Goal: Check status: Check status

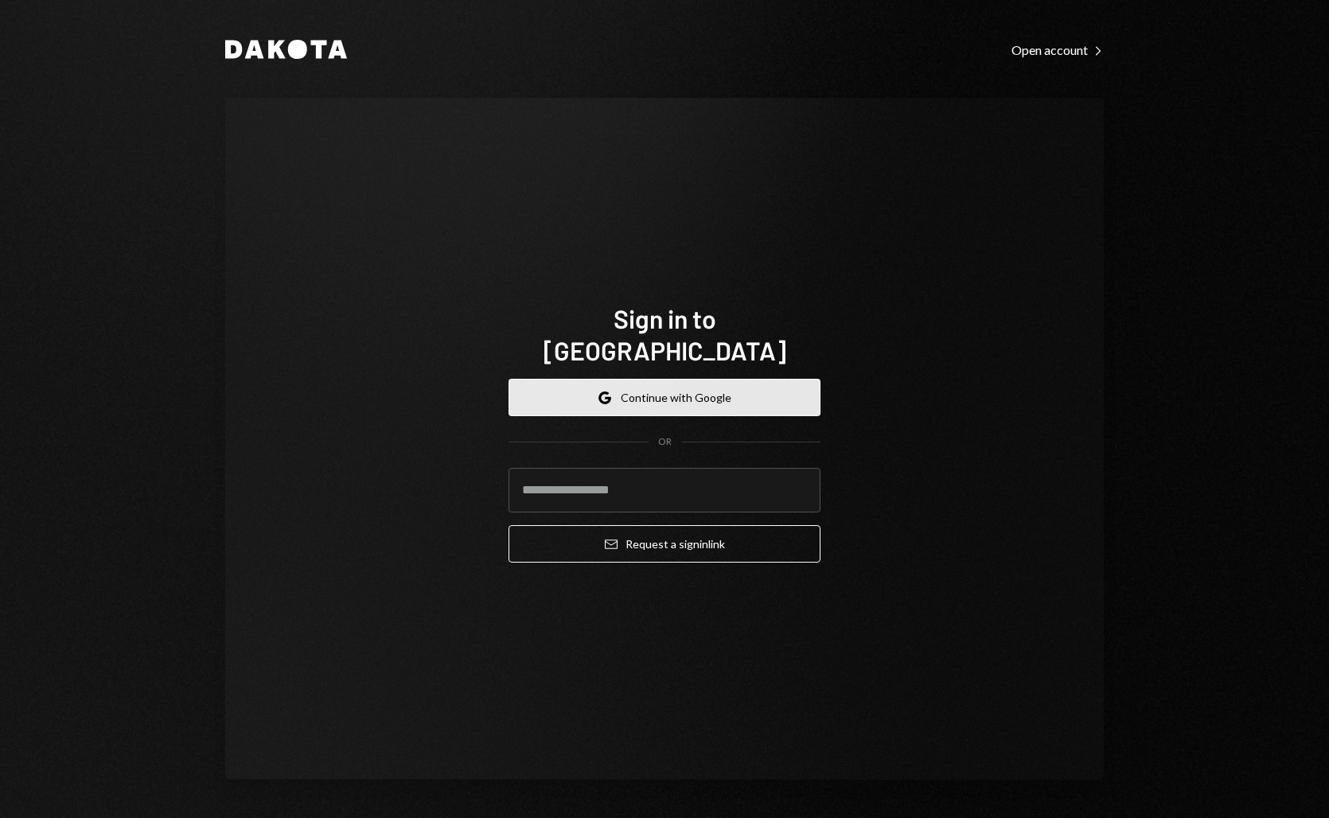
click at [652, 379] on button "Google Continue with Google" at bounding box center [665, 397] width 312 height 37
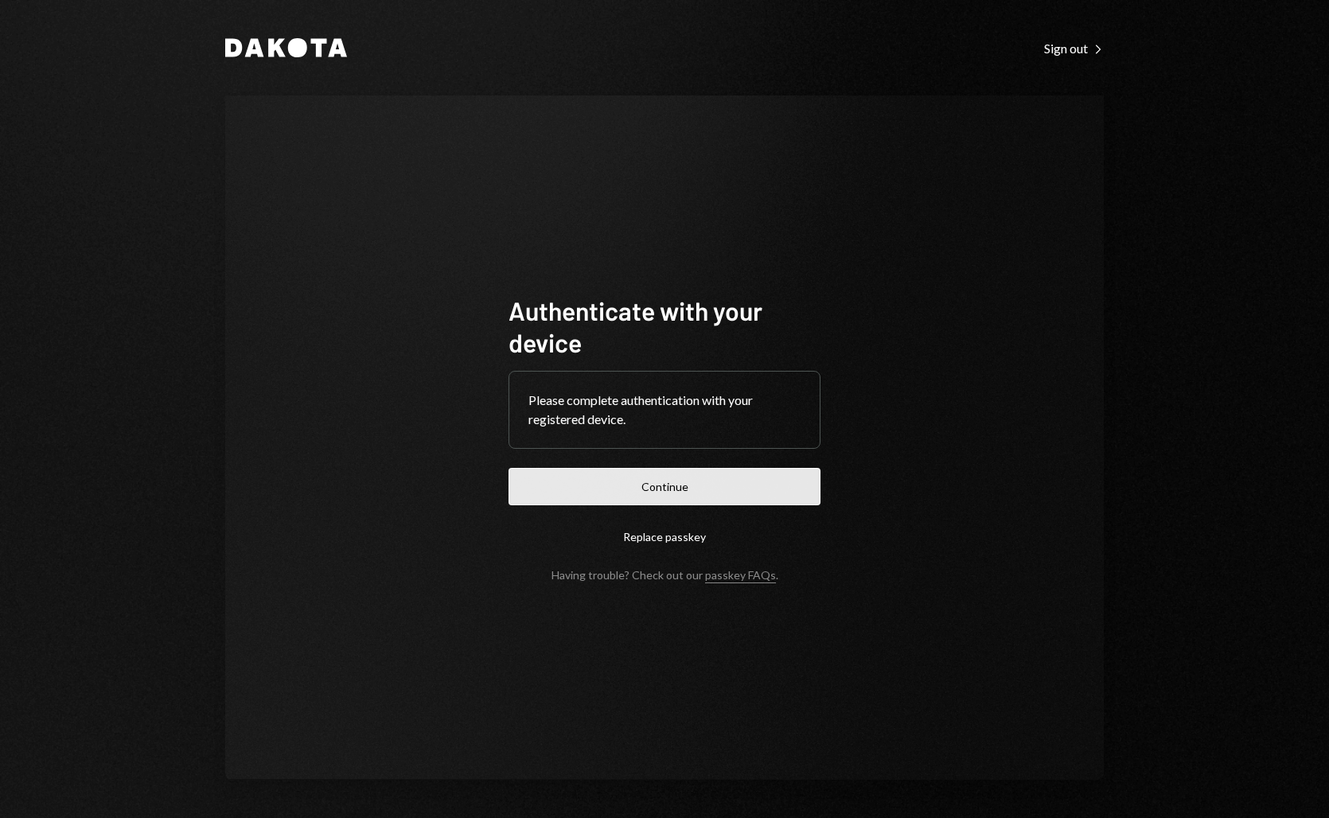
click at [679, 484] on button "Continue" at bounding box center [665, 486] width 312 height 37
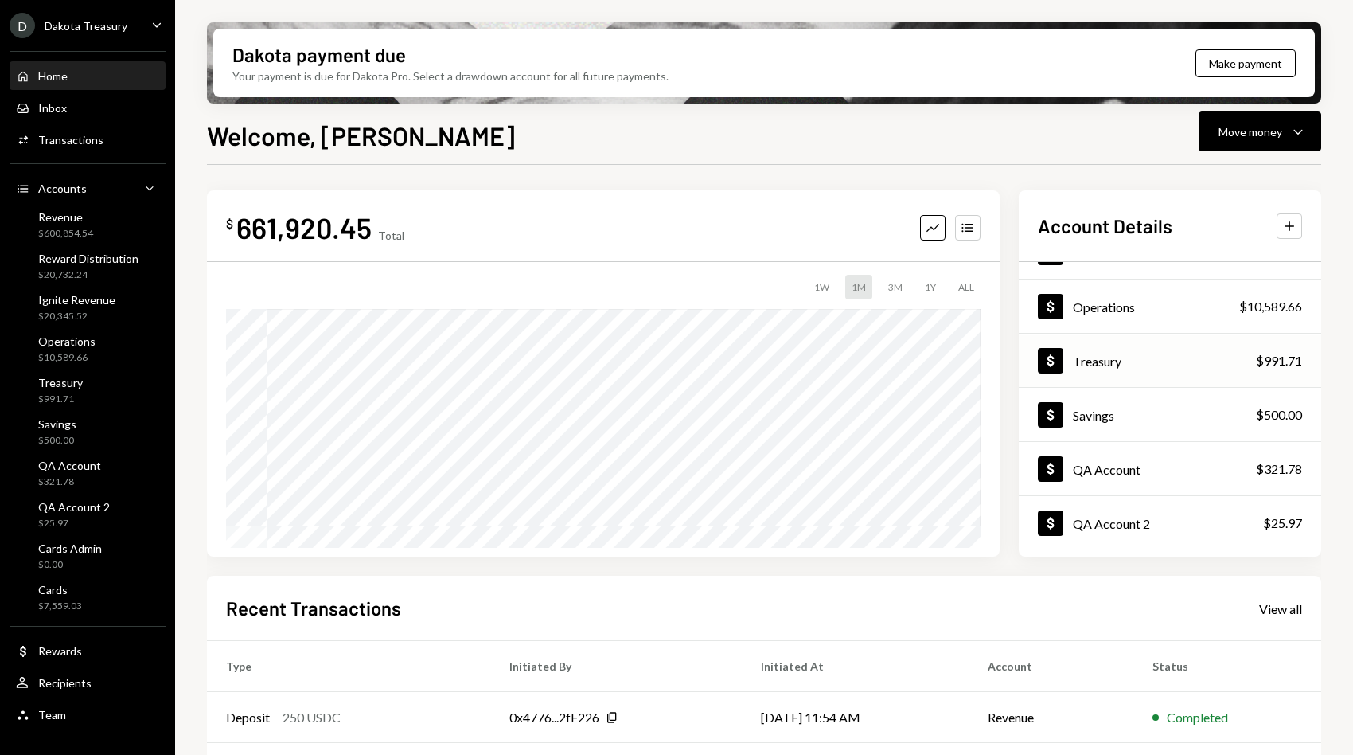
scroll to position [148, 0]
click at [1127, 306] on div "Operations" at bounding box center [1104, 303] width 62 height 15
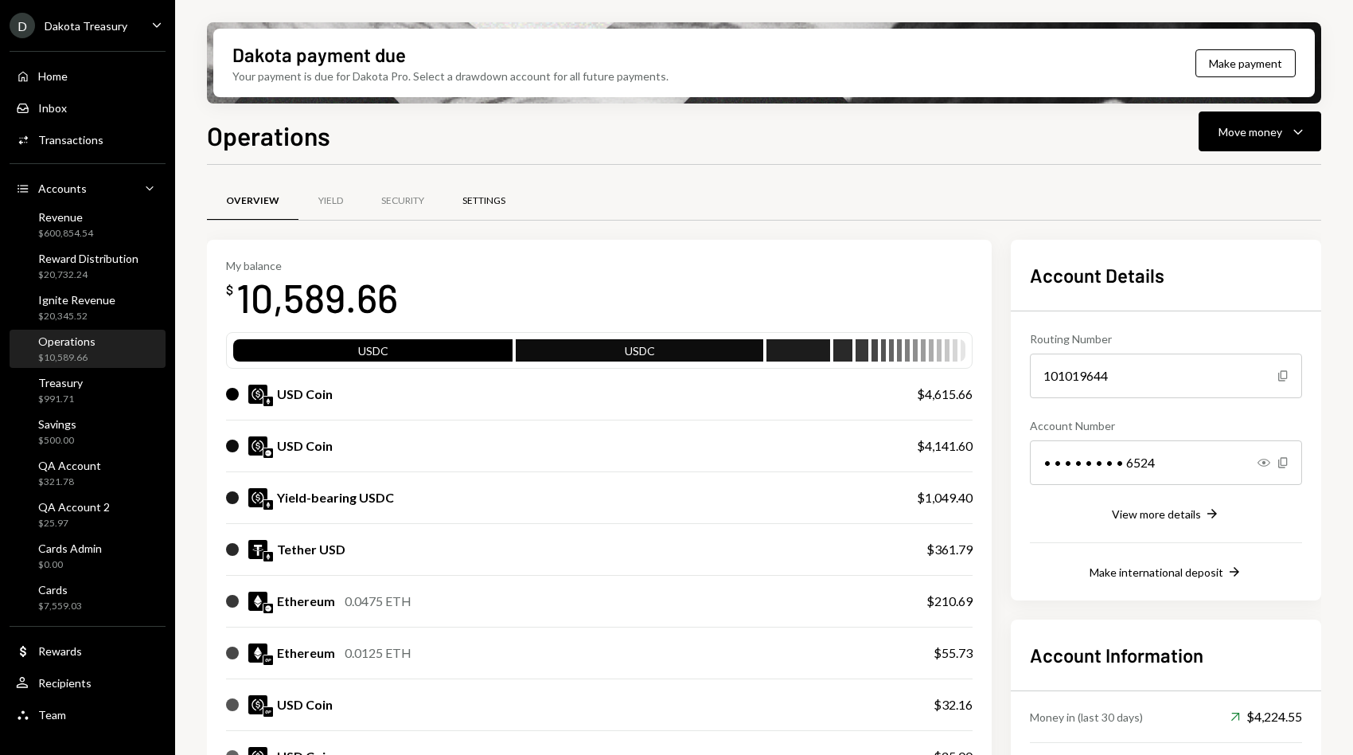
click at [470, 201] on div "Settings" at bounding box center [483, 201] width 43 height 14
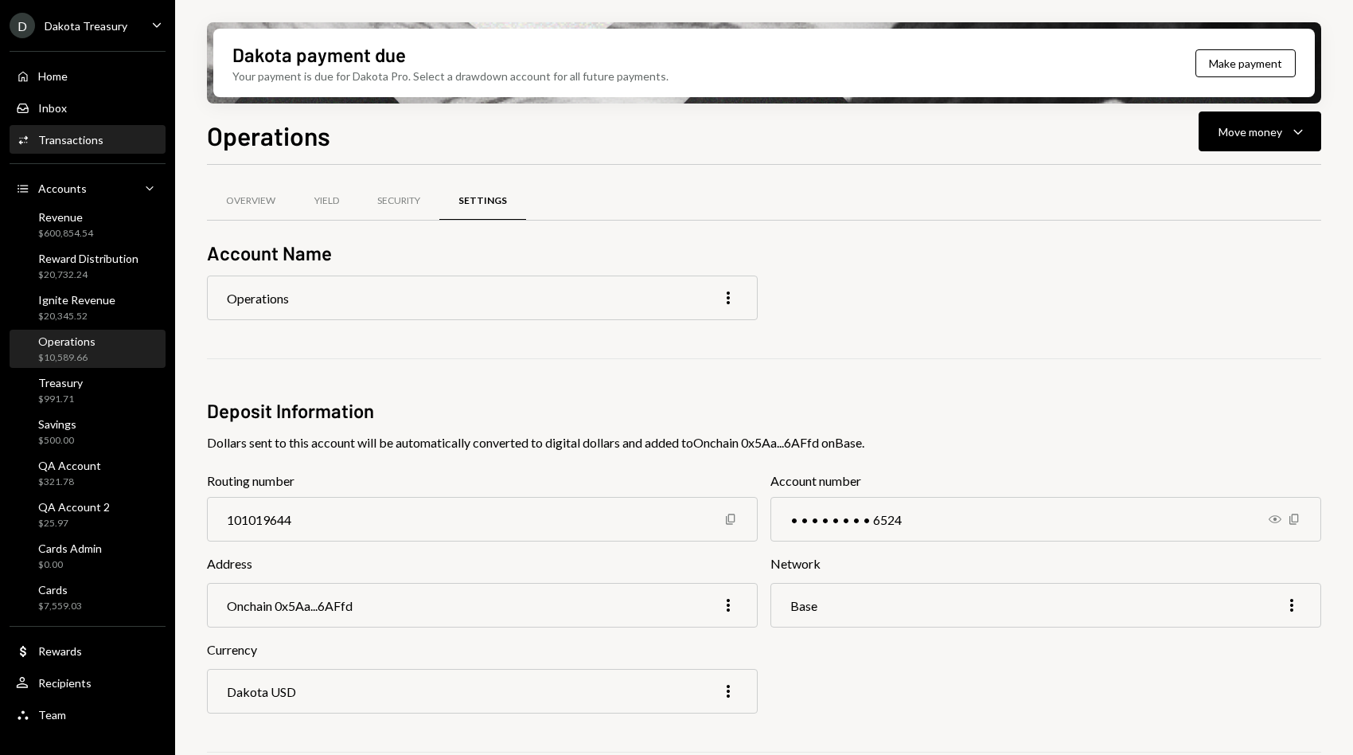
click at [87, 140] on div "Transactions" at bounding box center [70, 140] width 65 height 14
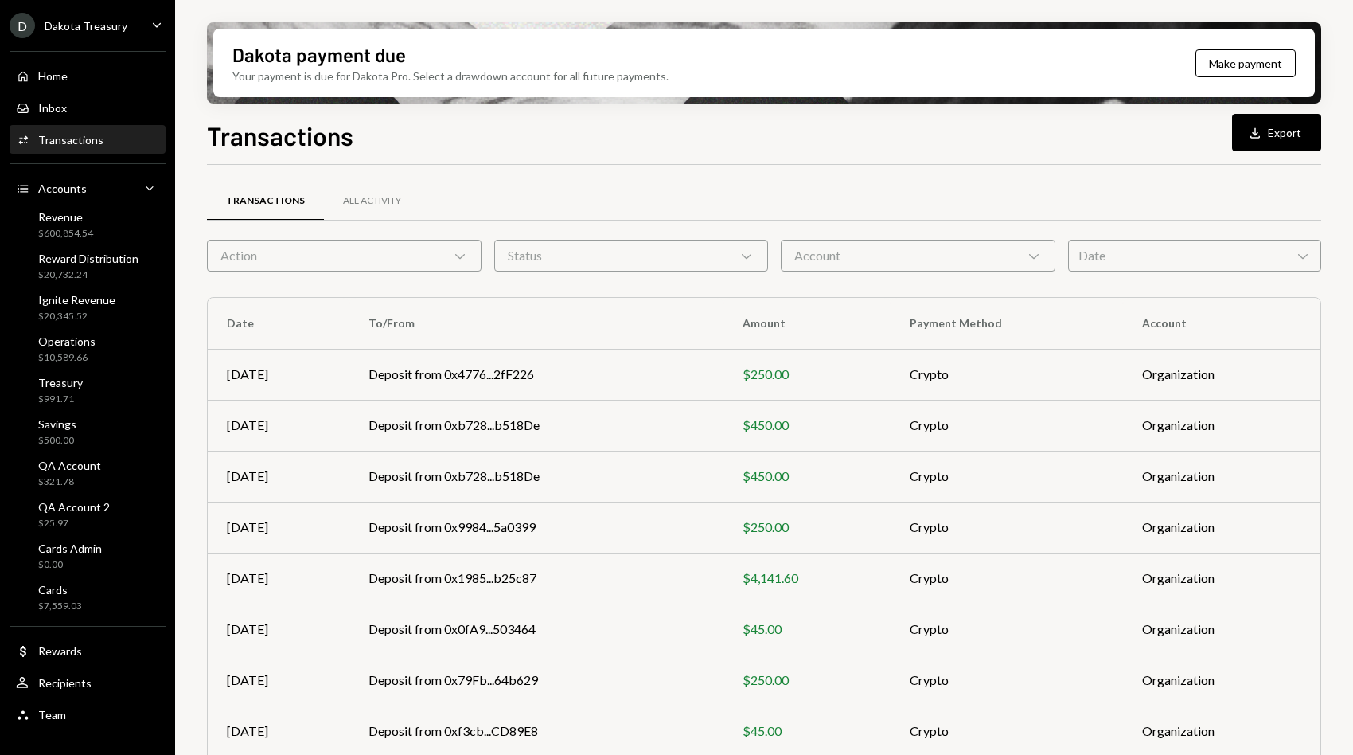
drag, startPoint x: 457, startPoint y: 252, endPoint x: 442, endPoint y: 252, distance: 15.1
click at [442, 252] on div "Action Chevron Down" at bounding box center [344, 256] width 275 height 32
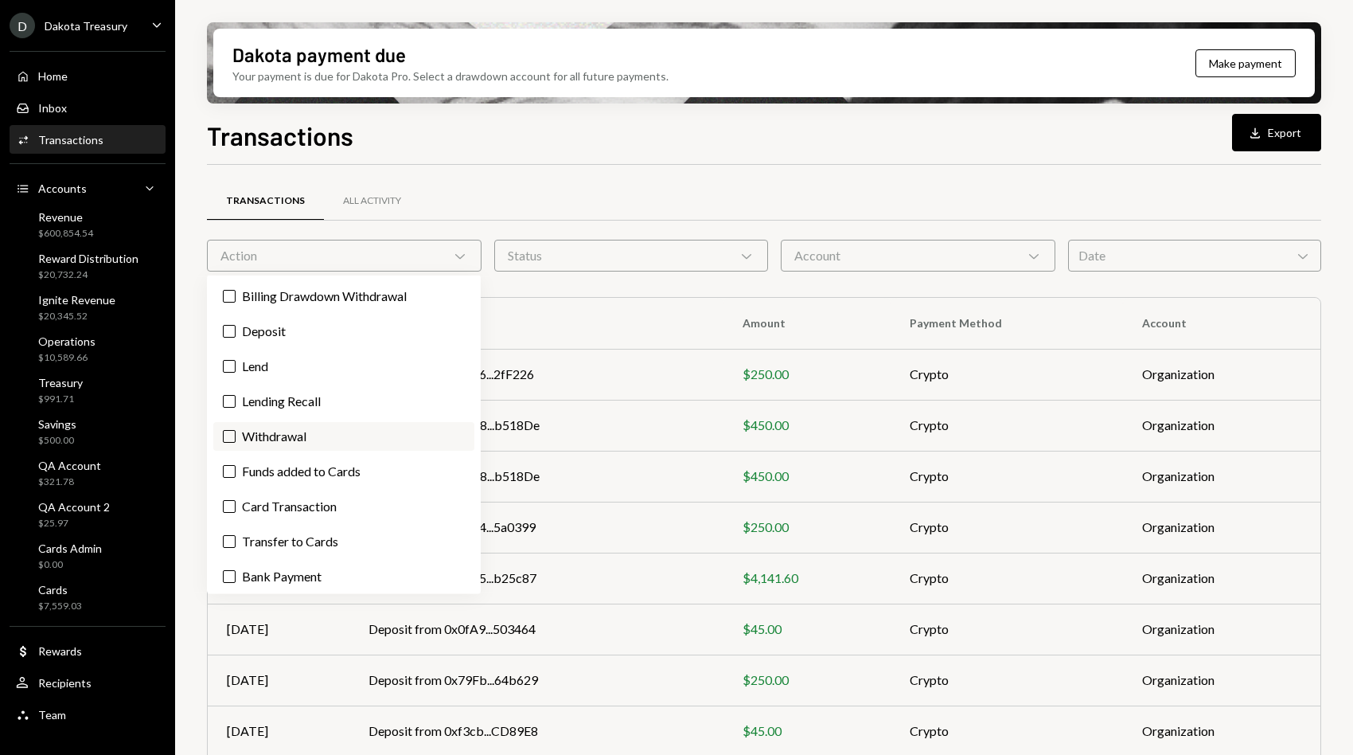
click at [309, 423] on label "Withdrawal" at bounding box center [343, 436] width 261 height 29
click at [236, 430] on button "Withdrawal" at bounding box center [229, 436] width 13 height 13
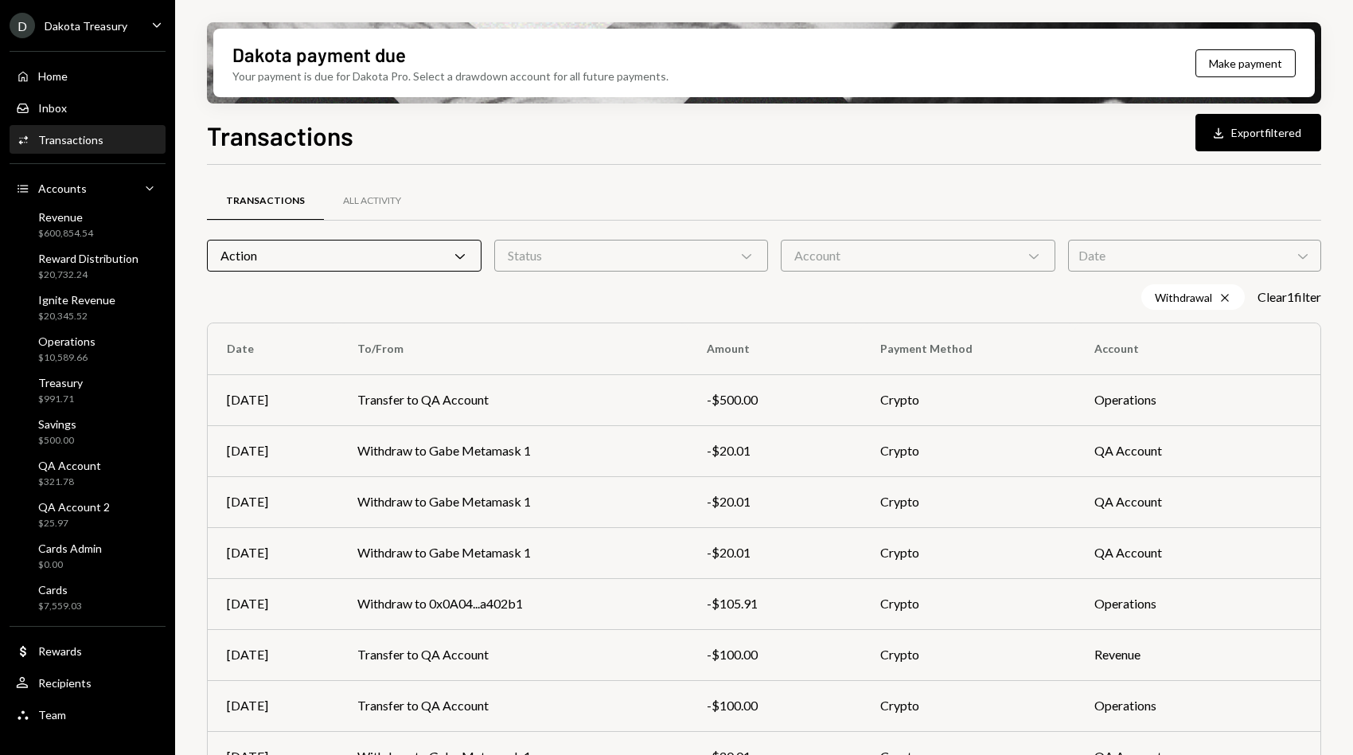
drag, startPoint x: 859, startPoint y: 177, endPoint x: 1336, endPoint y: 234, distance: 481.0
click at [859, 177] on div "Transactions All Activity Action Chevron Down Status Chevron Down Account Chevr…" at bounding box center [764, 558] width 1114 height 786
click at [667, 467] on td "Withdraw to Gabe Metamask 1" at bounding box center [512, 450] width 349 height 51
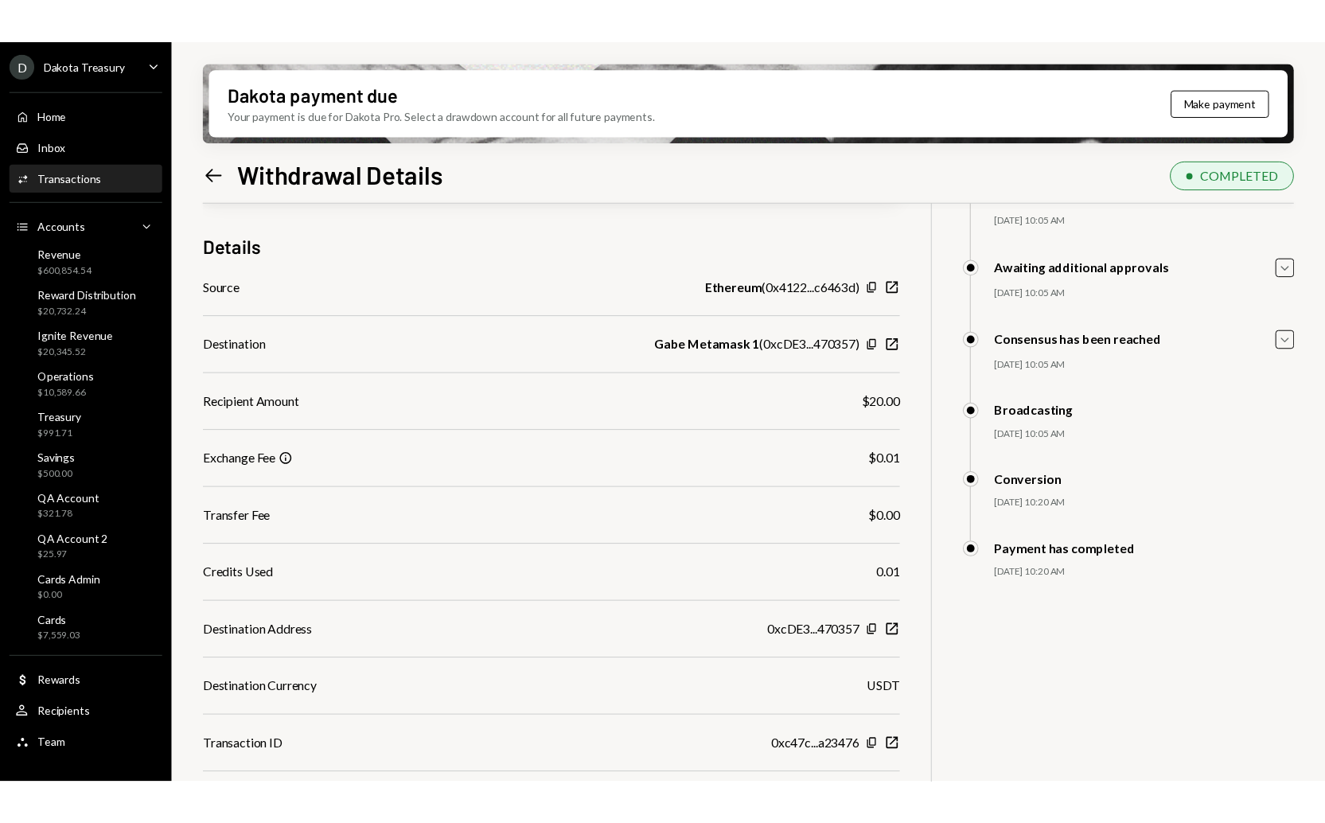
scroll to position [127, 0]
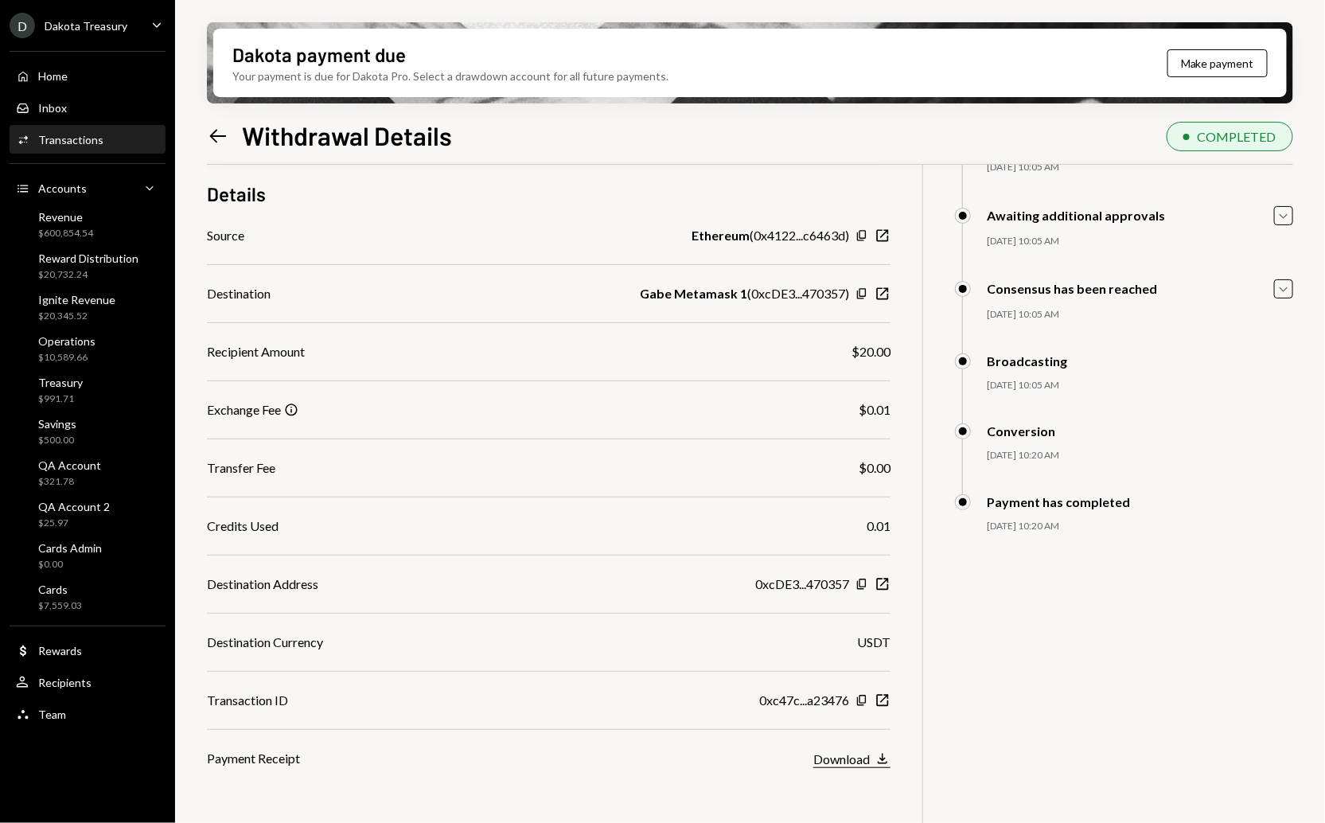
click at [880, 756] on icon "Download" at bounding box center [883, 759] width 16 height 16
click at [813, 751] on button "Download Download" at bounding box center [851, 760] width 77 height 18
click at [889, 696] on icon "New Window" at bounding box center [883, 700] width 16 height 16
click at [217, 133] on icon "Left Arrow" at bounding box center [218, 136] width 22 height 22
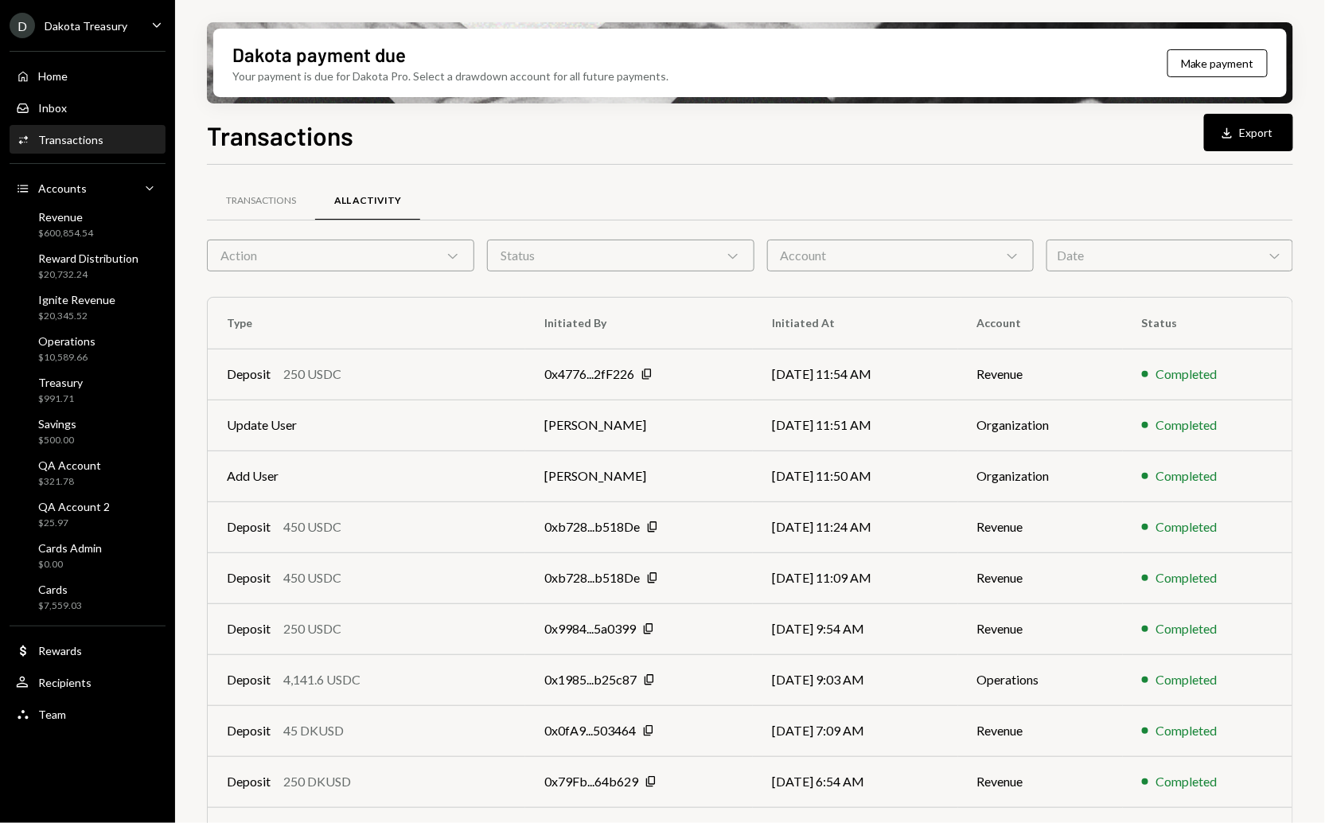
click at [399, 258] on div "Action Chevron Down" at bounding box center [340, 256] width 267 height 32
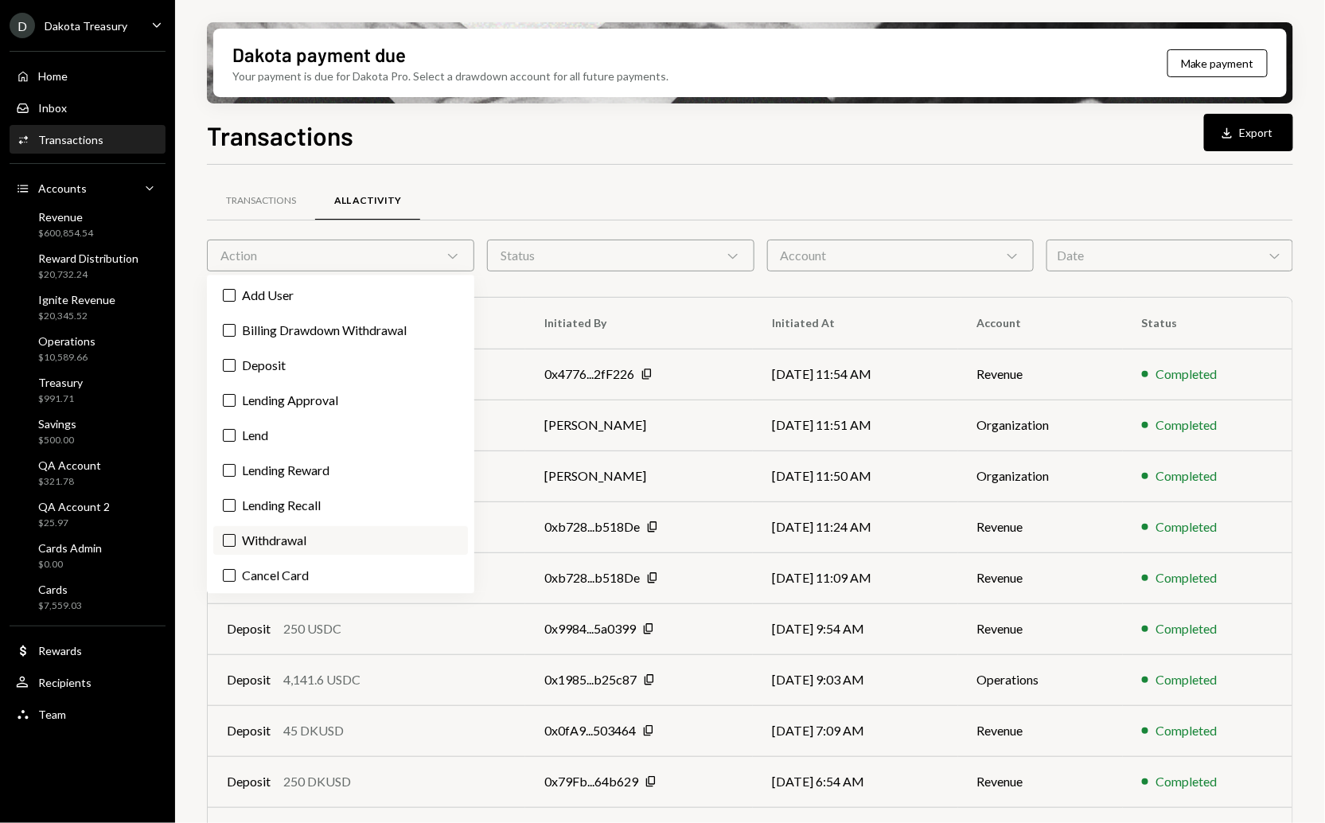
click at [378, 529] on label "Withdrawal" at bounding box center [340, 541] width 255 height 29
click at [236, 535] on button "Withdrawal" at bounding box center [229, 541] width 13 height 13
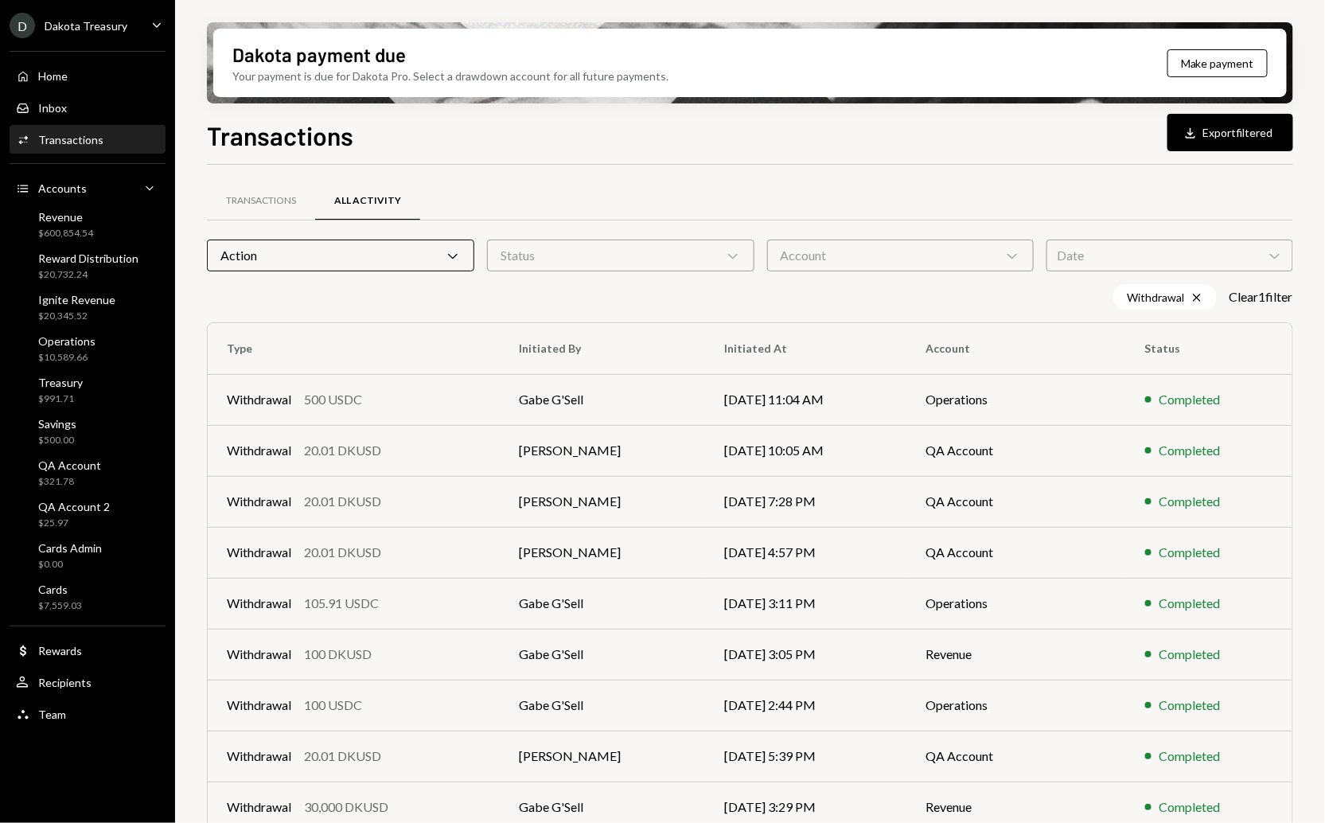
click at [667, 257] on div "Status Chevron Down" at bounding box center [620, 256] width 267 height 32
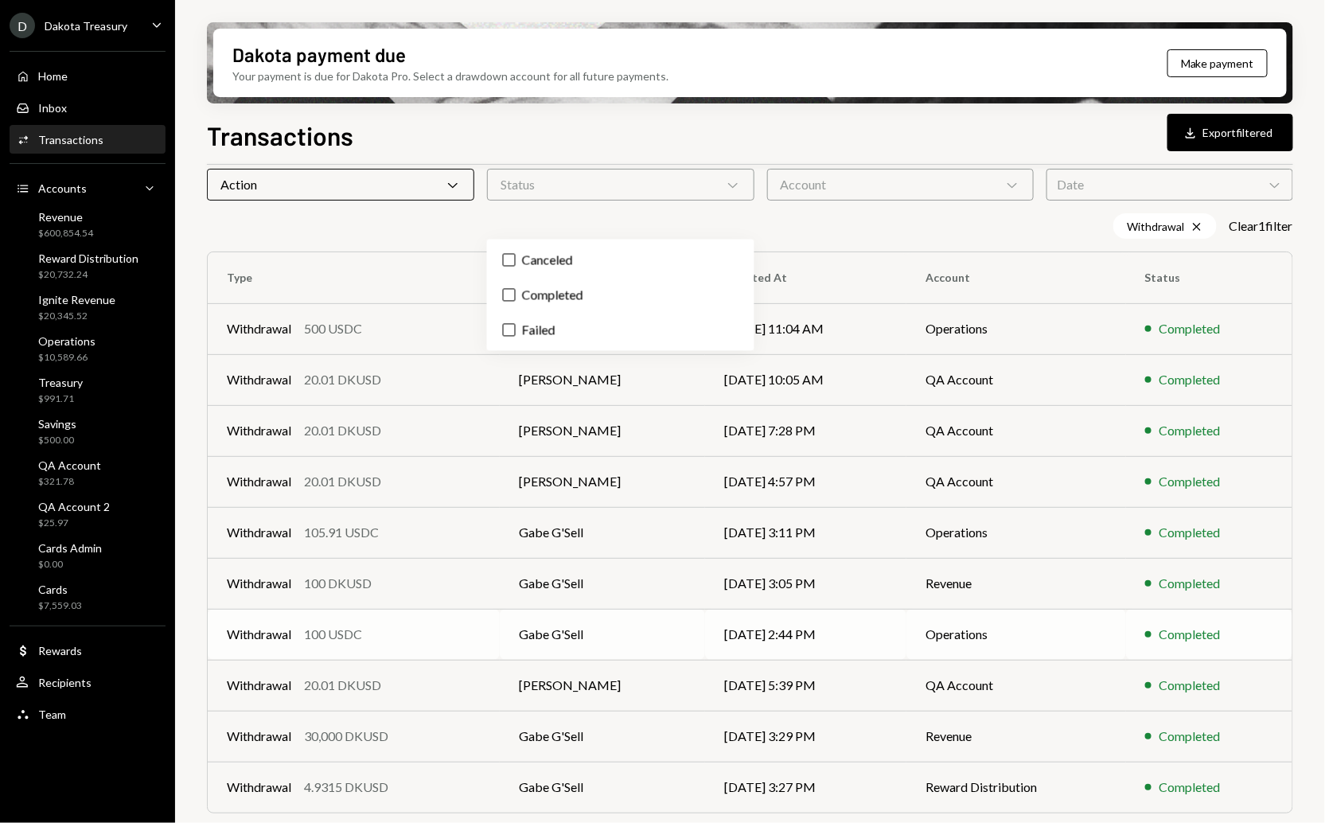
scroll to position [107, 0]
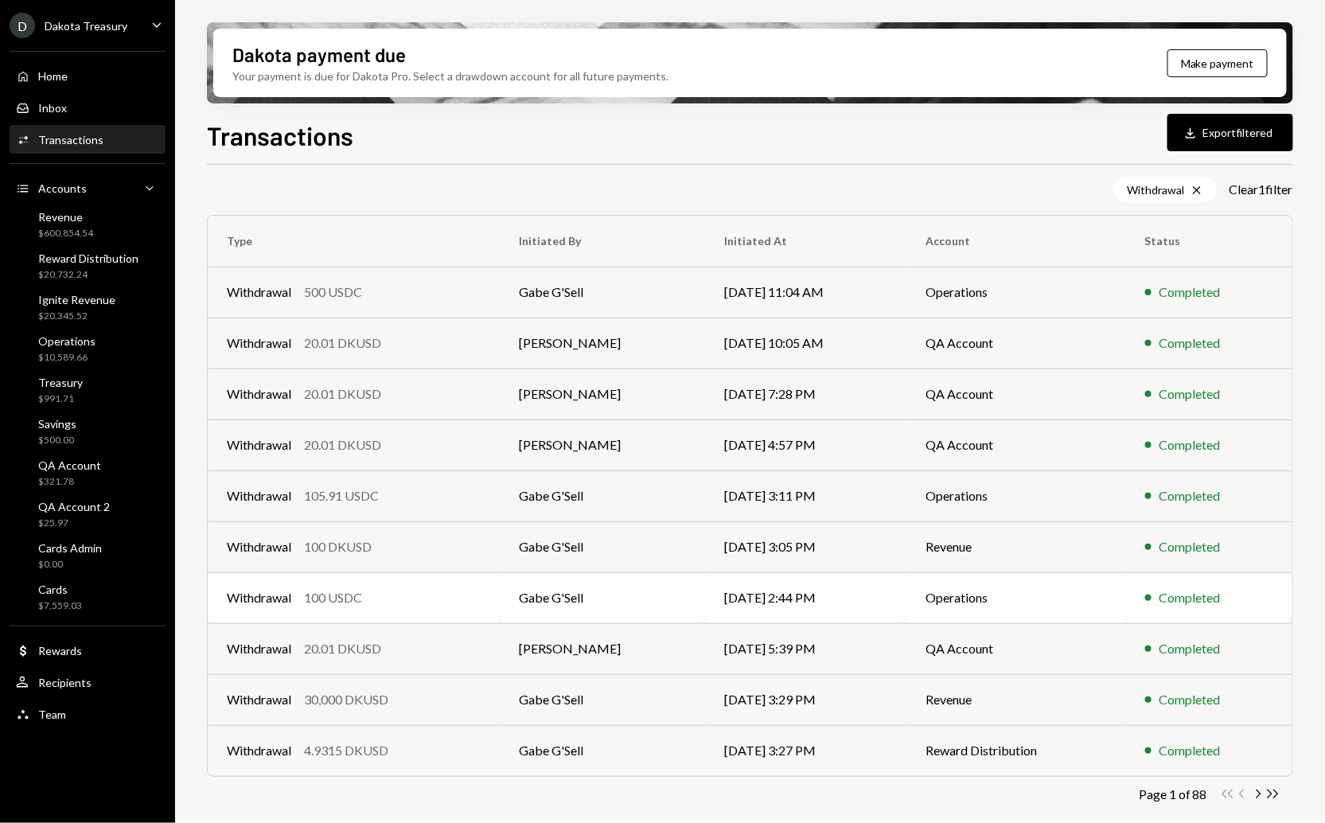
click at [657, 605] on td "Gabe G'Sell" at bounding box center [602, 597] width 205 height 51
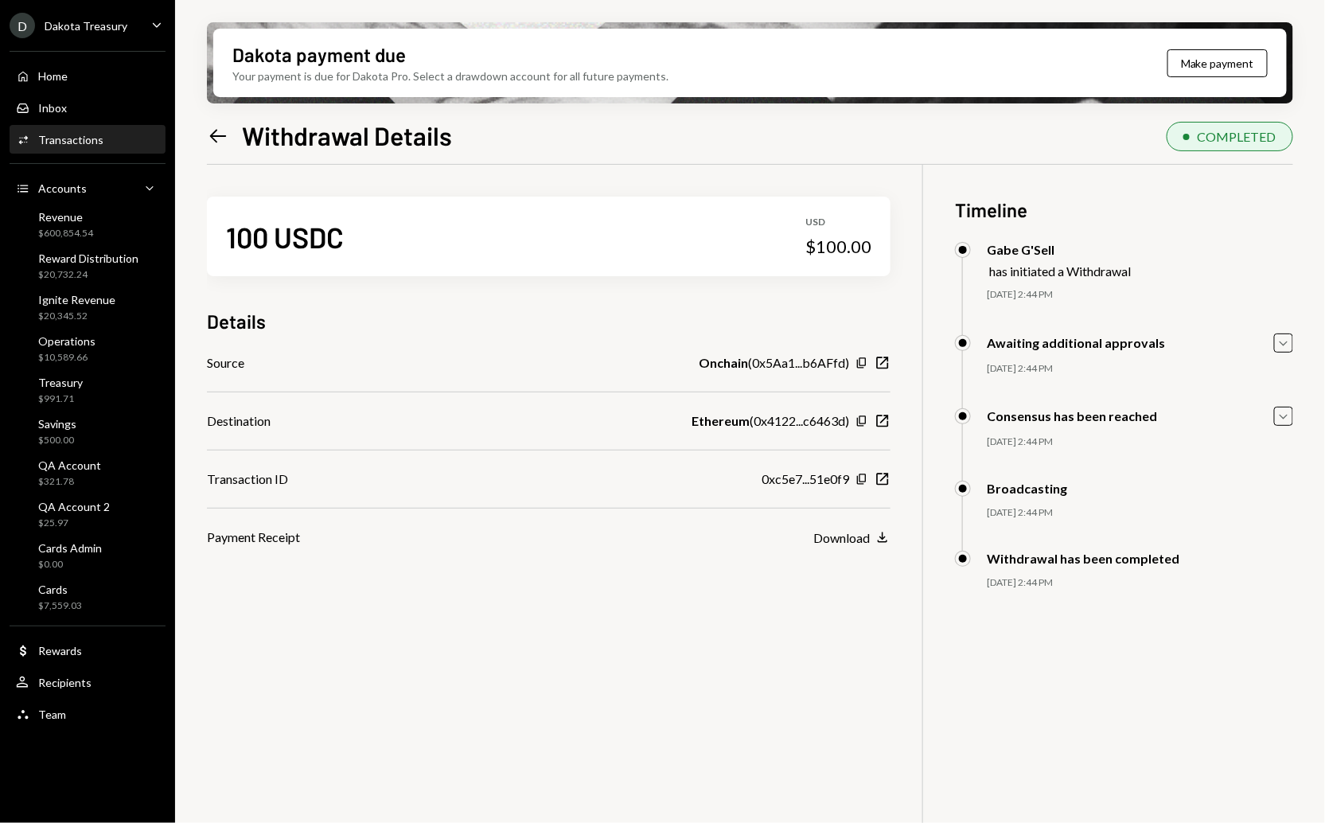
click at [212, 130] on icon "Left Arrow" at bounding box center [218, 136] width 22 height 22
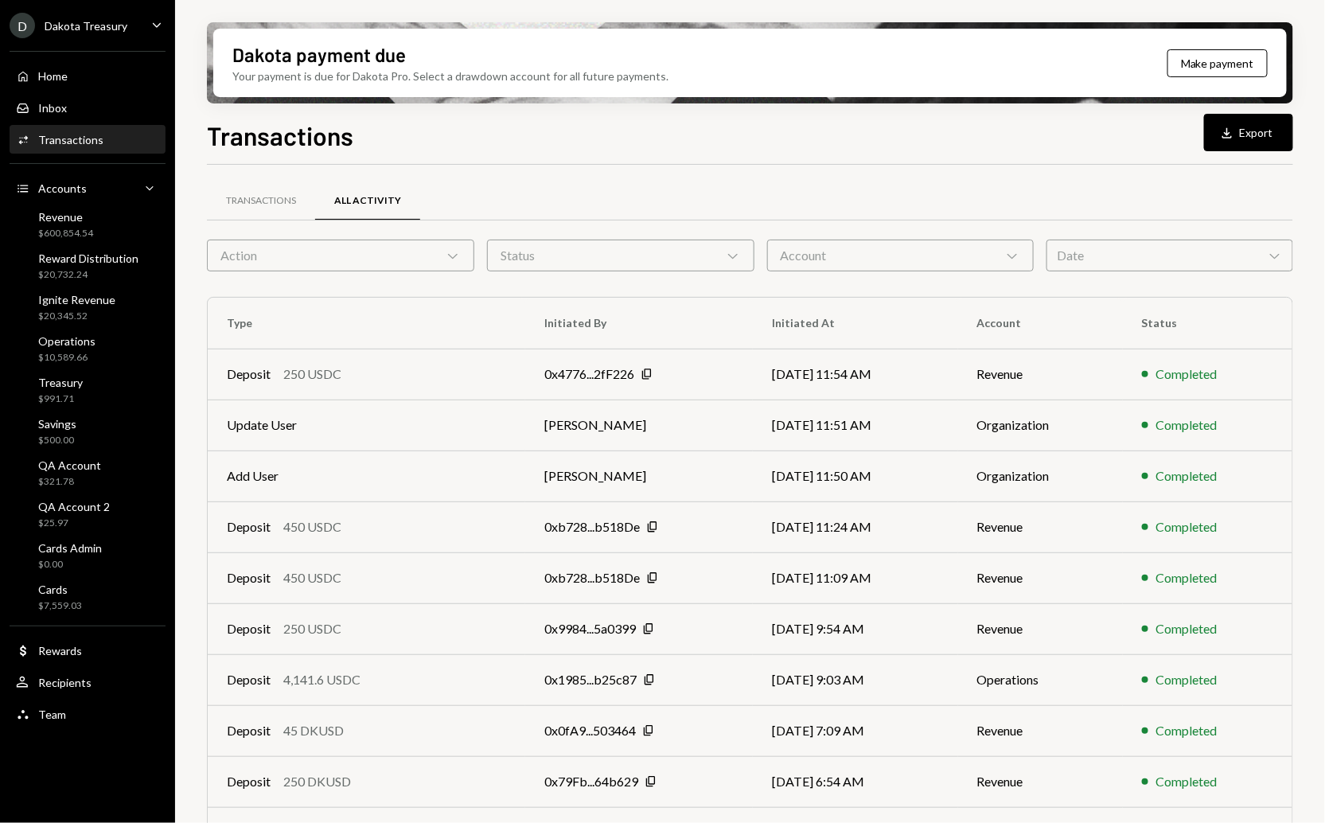
click at [140, 37] on div "D Dakota Treasury Caret Down" at bounding box center [87, 25] width 175 height 25
